Goal: Task Accomplishment & Management: Use online tool/utility

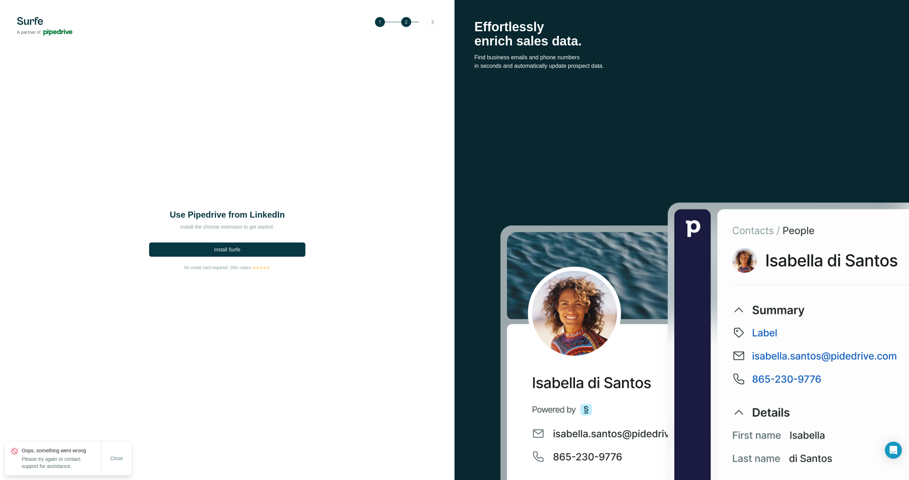
click at [249, 249] on button "Install Surfe" at bounding box center [227, 250] width 156 height 14
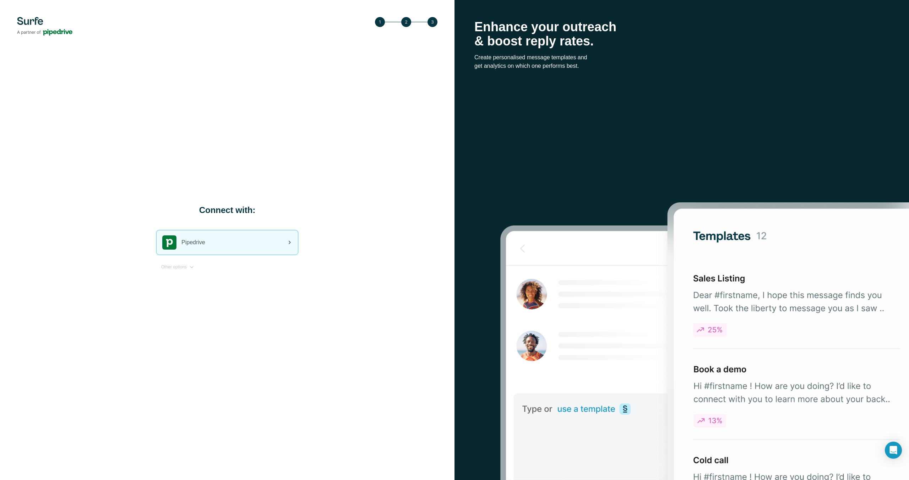
click at [277, 236] on div "Pipedrive" at bounding box center [227, 243] width 141 height 24
